Goal: Task Accomplishment & Management: Use online tool/utility

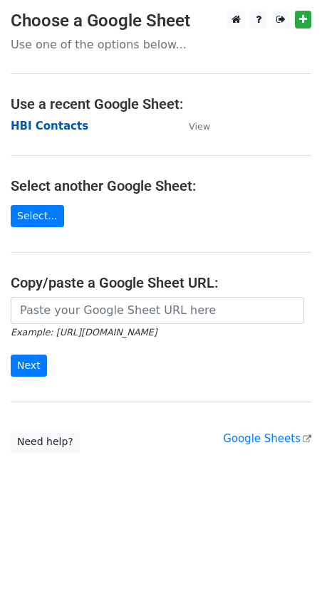
click at [40, 125] on strong "HBI Contacts" at bounding box center [50, 126] width 78 height 13
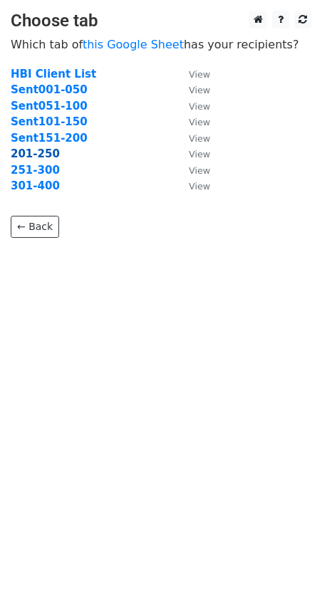
click at [35, 155] on strong "201-250" at bounding box center [35, 153] width 49 height 13
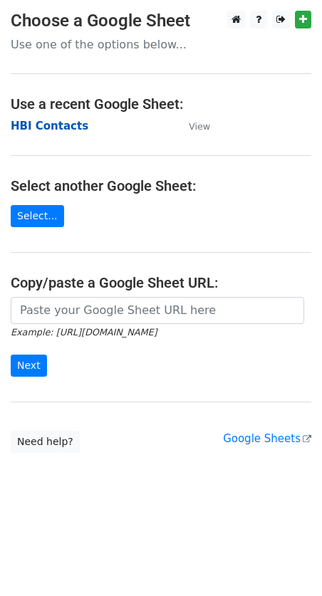
click at [53, 122] on strong "HBI Contacts" at bounding box center [50, 126] width 78 height 13
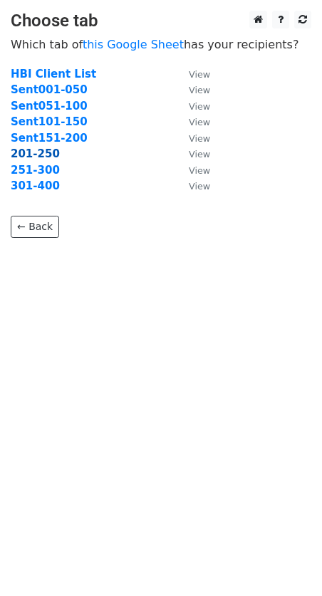
click at [23, 154] on strong "201-250" at bounding box center [35, 153] width 49 height 13
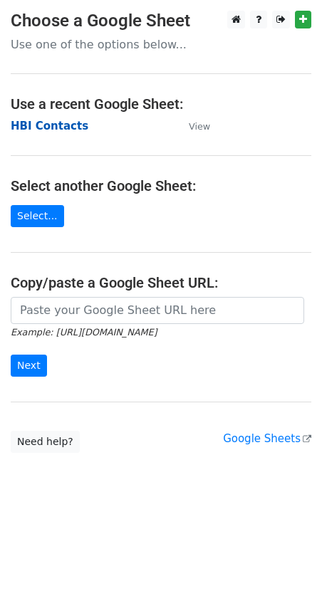
click at [46, 122] on strong "HBI Contacts" at bounding box center [50, 126] width 78 height 13
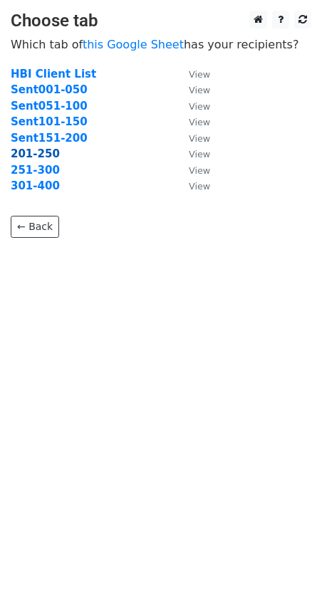
click at [31, 150] on strong "201-250" at bounding box center [35, 153] width 49 height 13
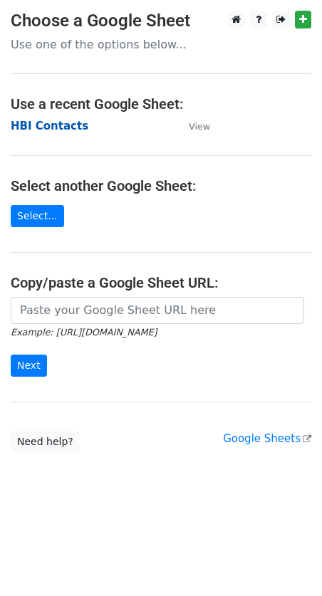
click at [59, 125] on strong "HBI Contacts" at bounding box center [50, 126] width 78 height 13
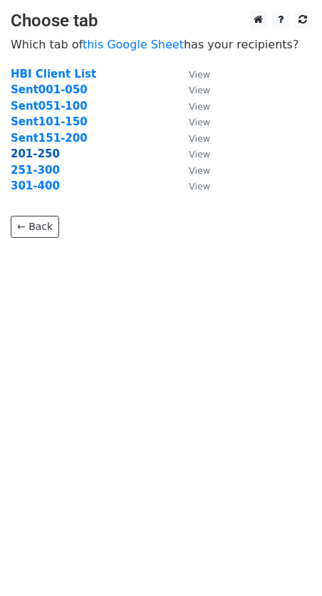
click at [24, 154] on strong "201-250" at bounding box center [35, 153] width 49 height 13
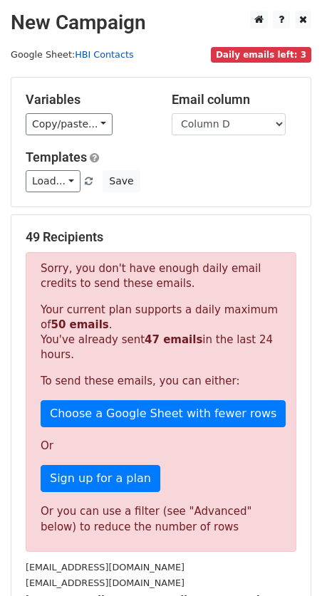
click at [84, 53] on link "HBI Contacts" at bounding box center [104, 54] width 58 height 11
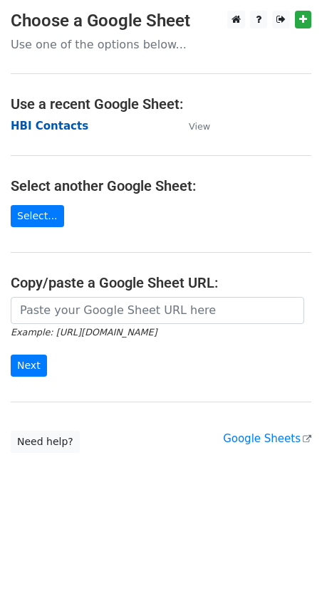
click at [48, 127] on strong "HBI Contacts" at bounding box center [50, 126] width 78 height 13
click at [50, 130] on strong "HBI Contacts" at bounding box center [50, 126] width 78 height 13
